Goal: Information Seeking & Learning: Learn about a topic

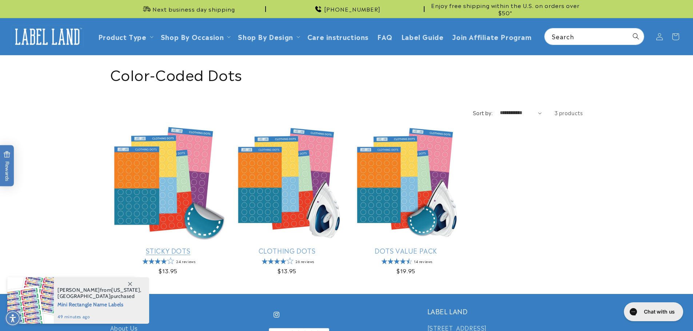
click at [187, 247] on link "Sticky Dots" at bounding box center [168, 251] width 116 height 8
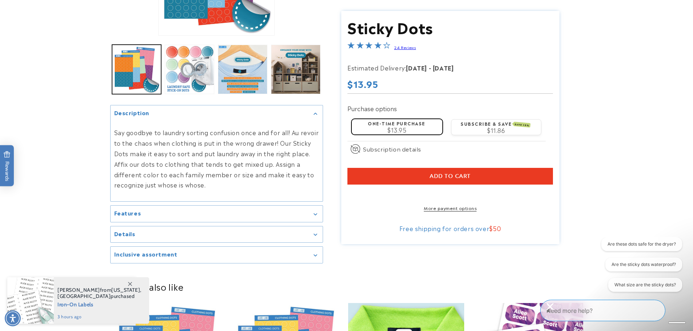
scroll to position [291, 0]
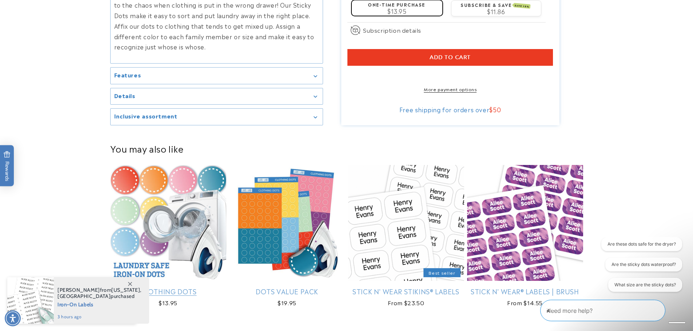
click at [186, 287] on link "Clothing Dots" at bounding box center [168, 291] width 116 height 8
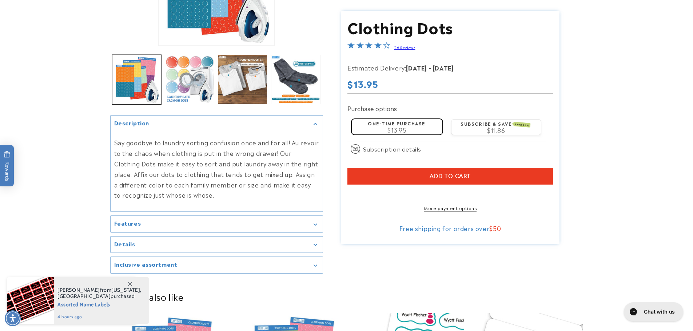
scroll to position [182, 0]
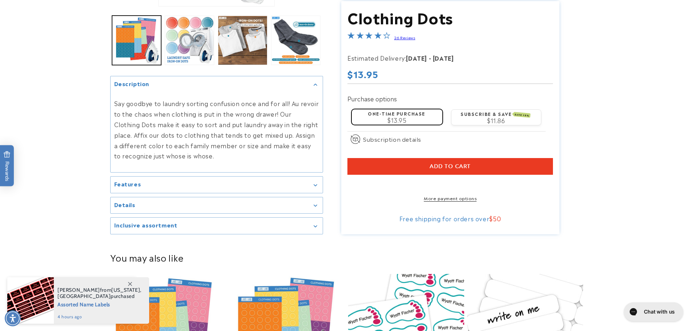
click at [287, 190] on summary "Features" at bounding box center [217, 185] width 212 height 16
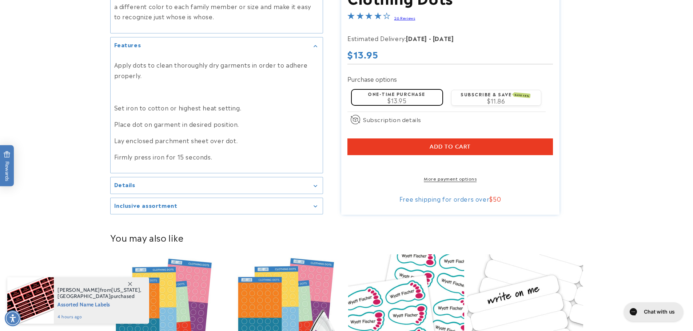
scroll to position [327, 0]
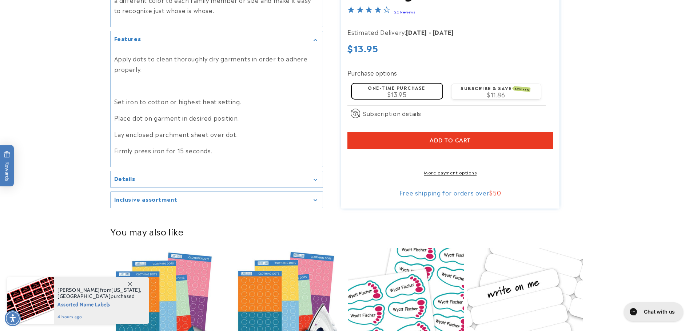
click at [235, 180] on div "Details" at bounding box center [216, 179] width 205 height 5
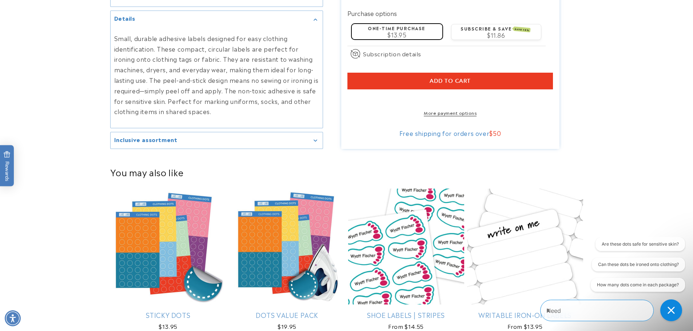
scroll to position [509, 0]
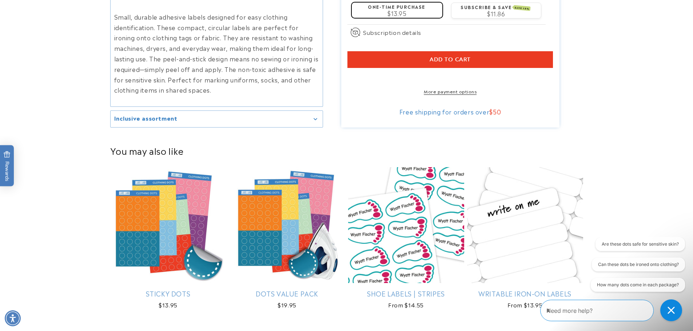
click at [230, 126] on summary "Inclusive assortment" at bounding box center [217, 119] width 212 height 16
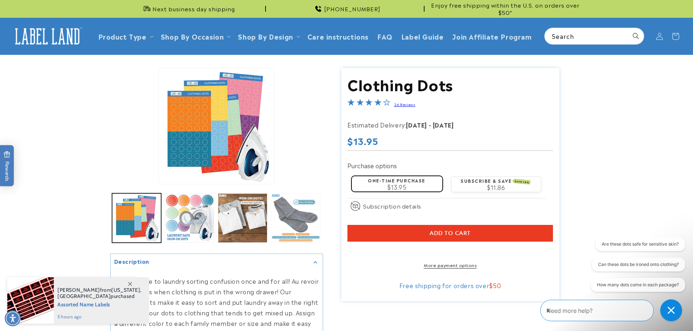
scroll to position [0, 0]
